Goal: Task Accomplishment & Management: Use online tool/utility

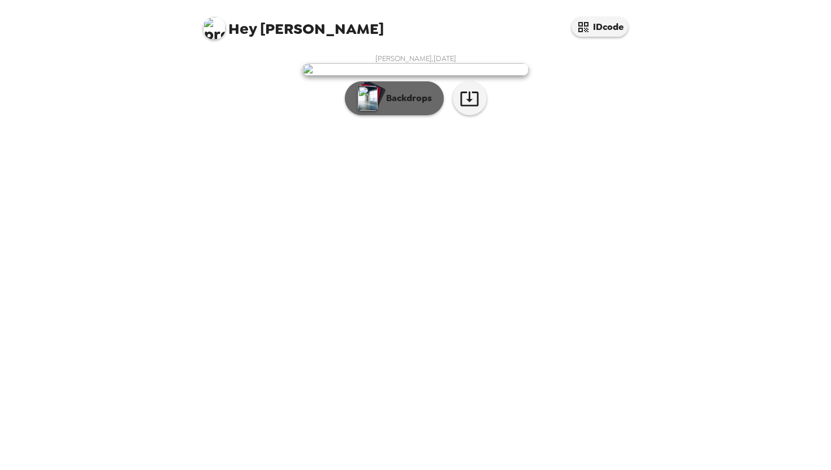
click at [412, 105] on p "Backdrops" at bounding box center [405, 99] width 51 height 14
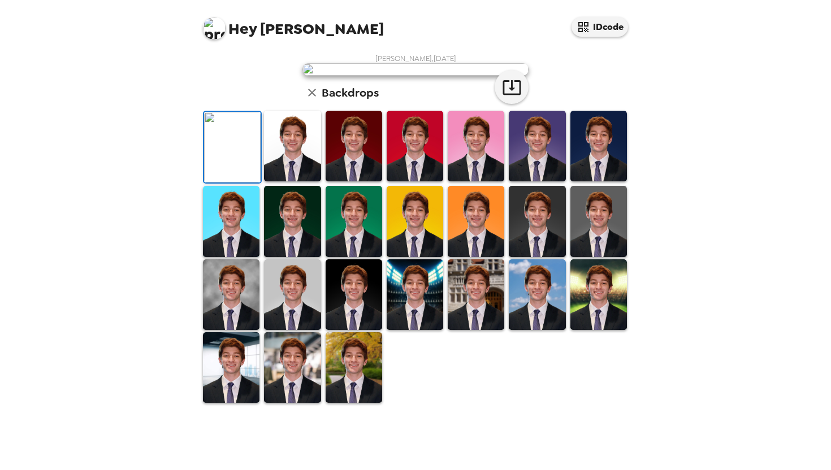
scroll to position [208, 0]
click at [241, 403] on img at bounding box center [231, 367] width 57 height 71
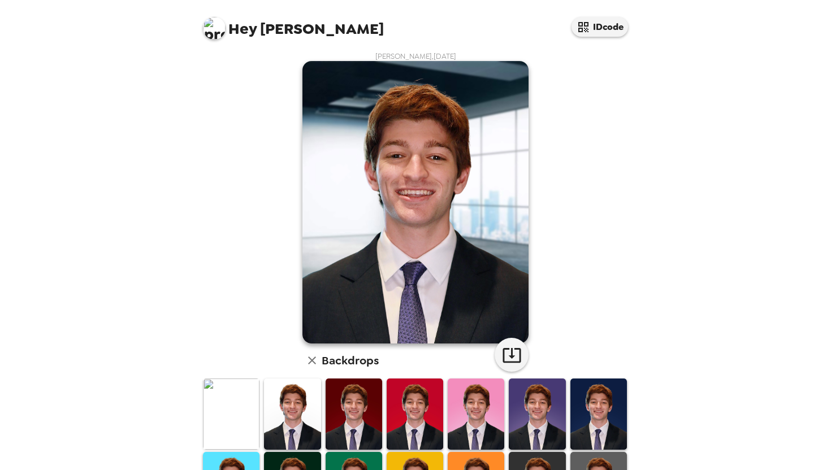
scroll to position [0, 0]
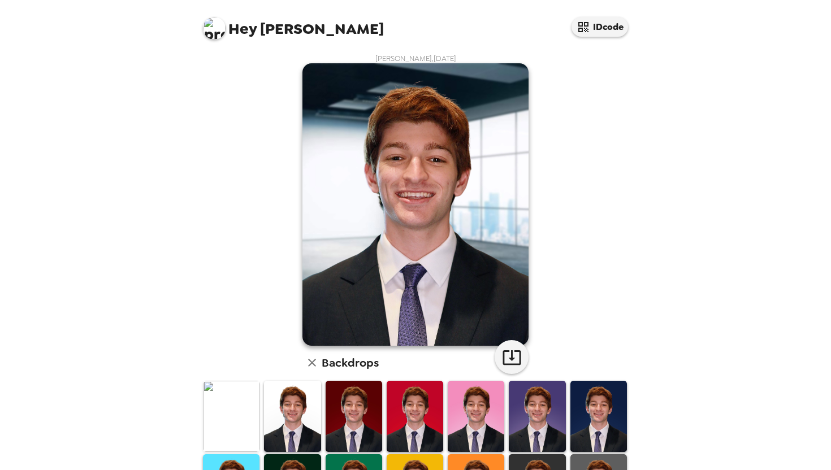
click at [482, 410] on img at bounding box center [476, 416] width 57 height 71
